Goal: Information Seeking & Learning: Learn about a topic

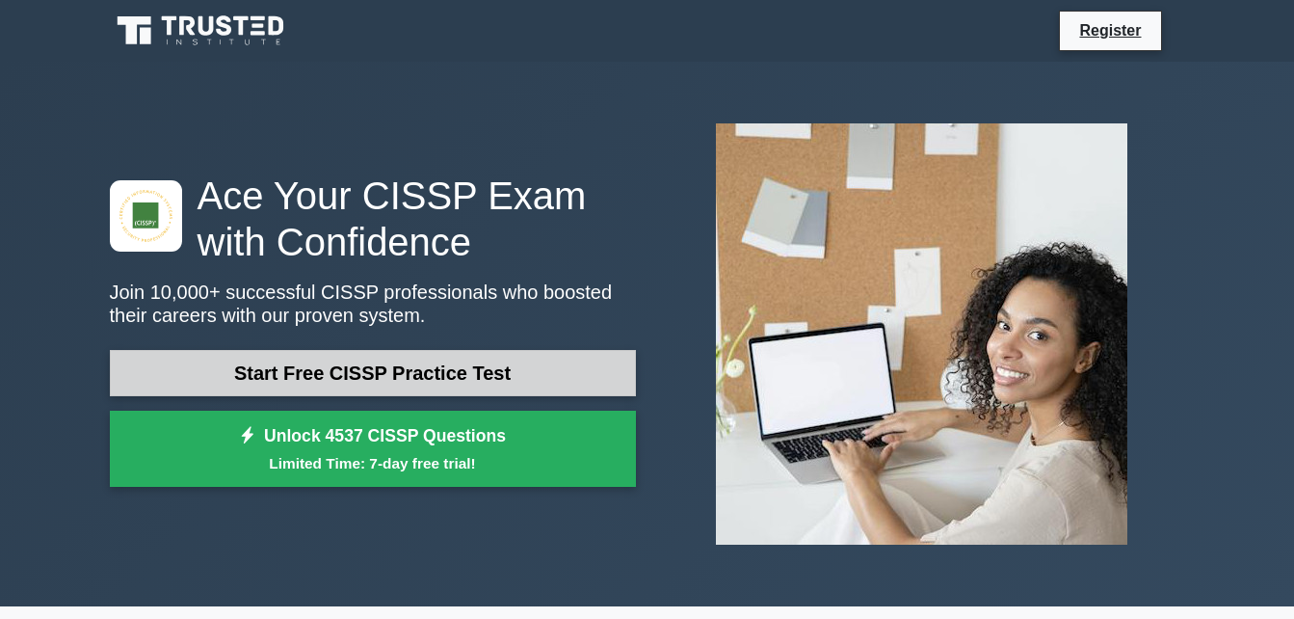
click at [536, 373] on link "Start Free CISSP Practice Test" at bounding box center [373, 373] width 526 height 46
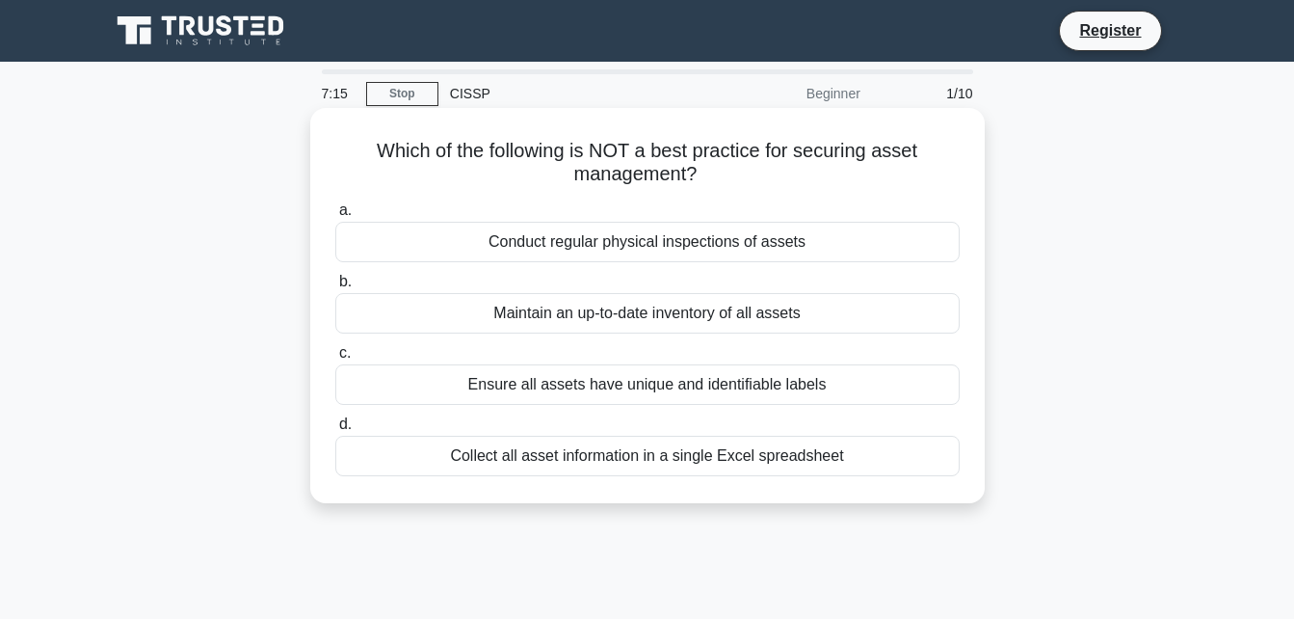
click at [809, 472] on div "Collect all asset information in a single Excel spreadsheet" at bounding box center [647, 456] width 625 height 40
click at [335, 431] on input "d. Collect all asset information in a single Excel spreadsheet" at bounding box center [335, 424] width 0 height 13
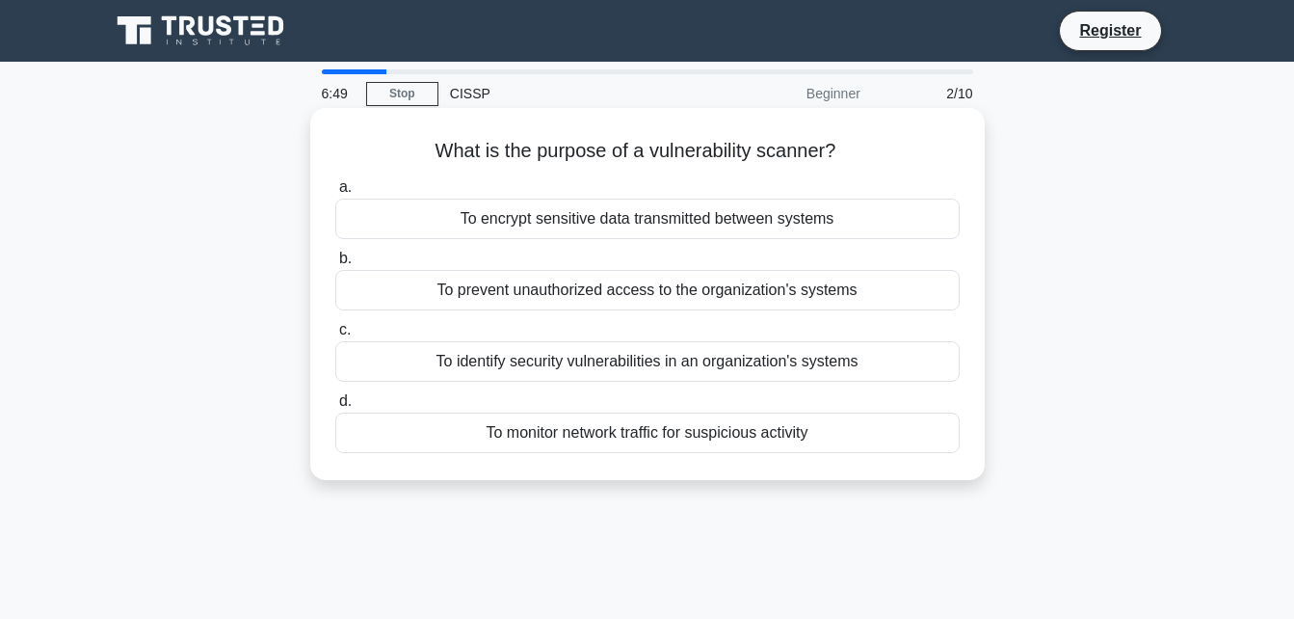
click at [851, 370] on div "To identify security vulnerabilities in an organization's systems" at bounding box center [647, 361] width 625 height 40
click at [335, 336] on input "c. To identify security vulnerabilities in an organization's systems" at bounding box center [335, 330] width 0 height 13
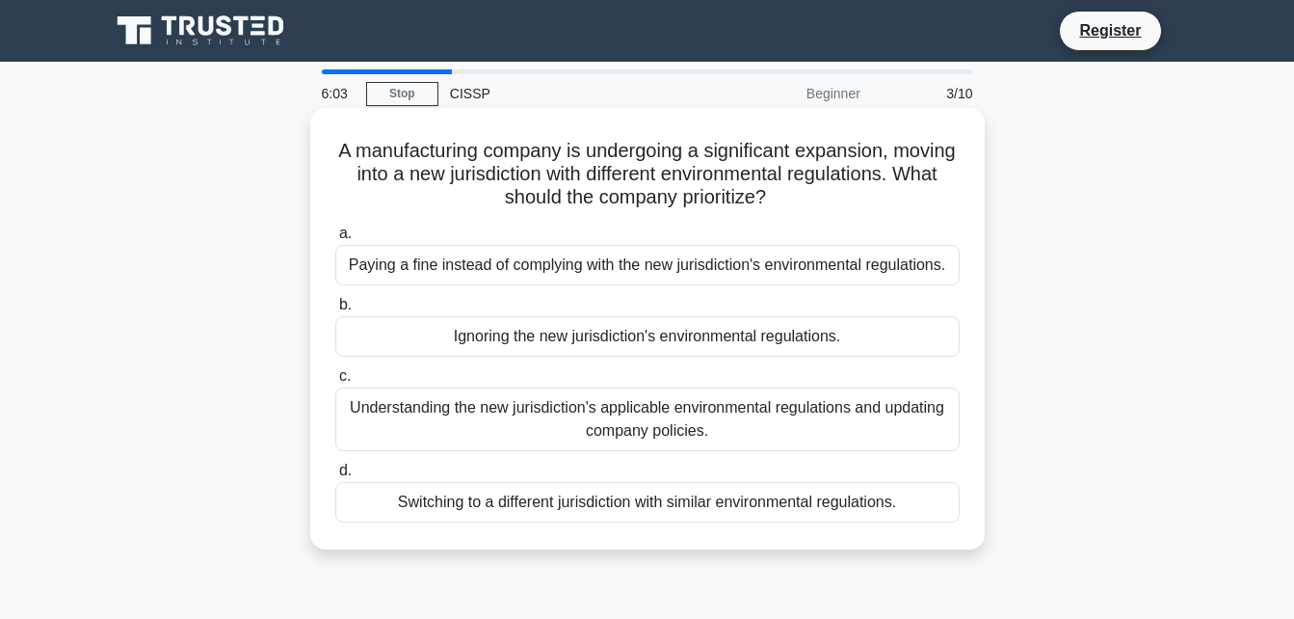
click at [651, 432] on div "Understanding the new jurisdiction's applicable environmental regulations and u…" at bounding box center [647, 419] width 625 height 64
click at [335, 383] on input "c. Understanding the new jurisdiction's applicable environmental regulations an…" at bounding box center [335, 376] width 0 height 13
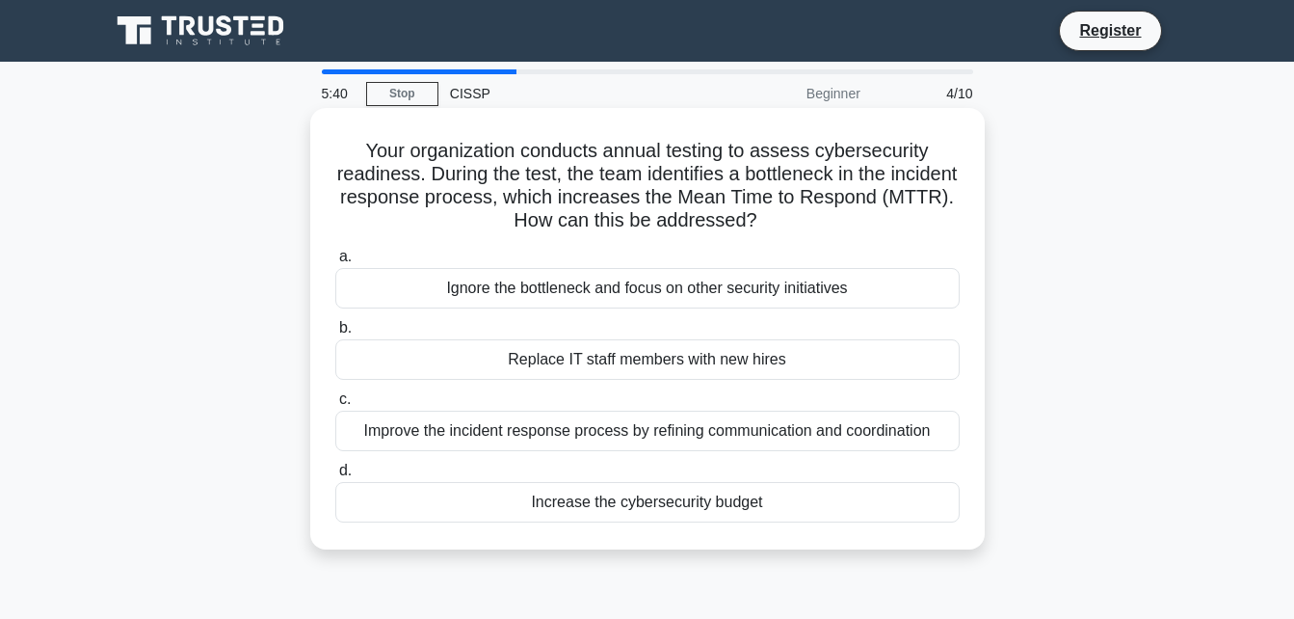
click at [543, 444] on div "Improve the incident response process by refining communication and coordination" at bounding box center [647, 431] width 625 height 40
click at [335, 406] on input "c. Improve the incident response process by refining communication and coordina…" at bounding box center [335, 399] width 0 height 13
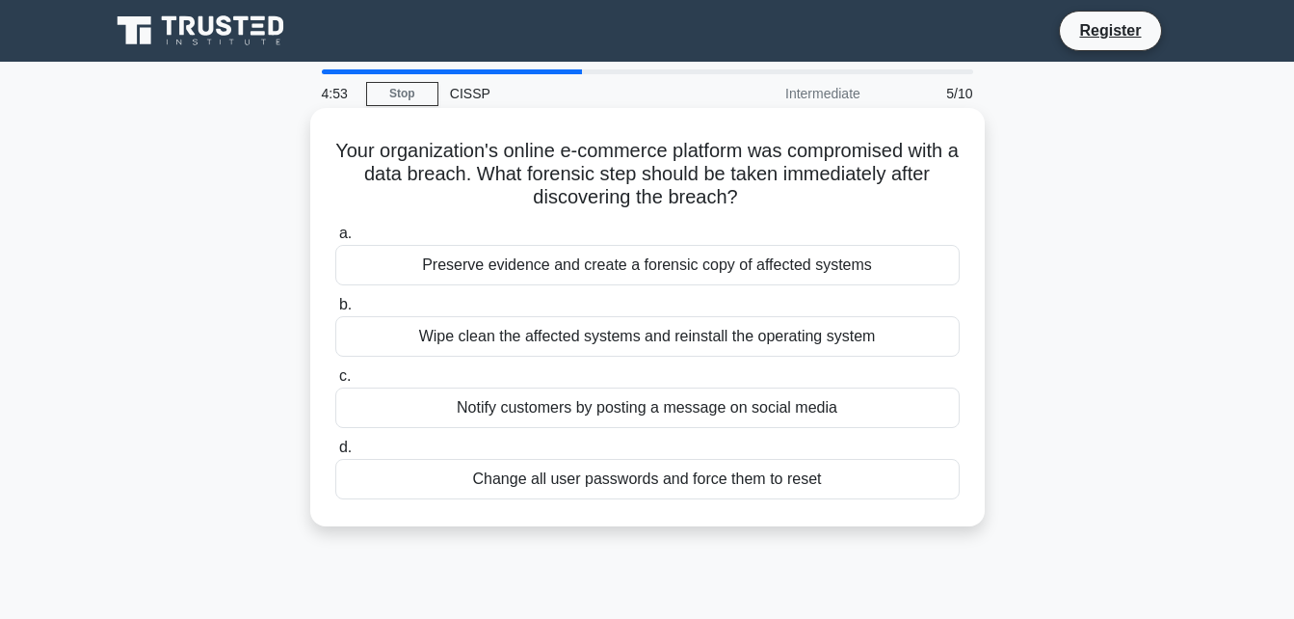
click at [753, 275] on div "Preserve evidence and create a forensic copy of affected systems" at bounding box center [647, 265] width 625 height 40
click at [335, 240] on input "a. Preserve evidence and create a forensic copy of affected systems" at bounding box center [335, 233] width 0 height 13
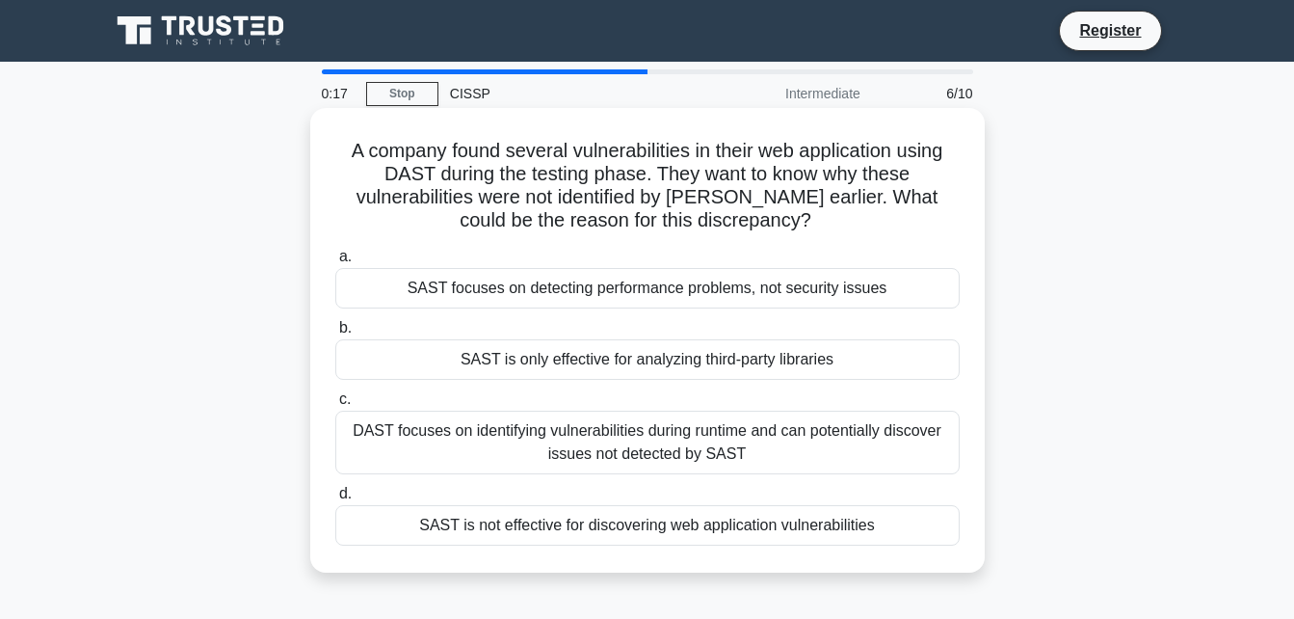
click at [870, 440] on div "DAST focuses on identifying vulnerabilities during runtime and can potentially …" at bounding box center [647, 443] width 625 height 64
click at [335, 406] on input "c. DAST focuses on identifying vulnerabilities during runtime and can potential…" at bounding box center [335, 399] width 0 height 13
